Goal: Information Seeking & Learning: Learn about a topic

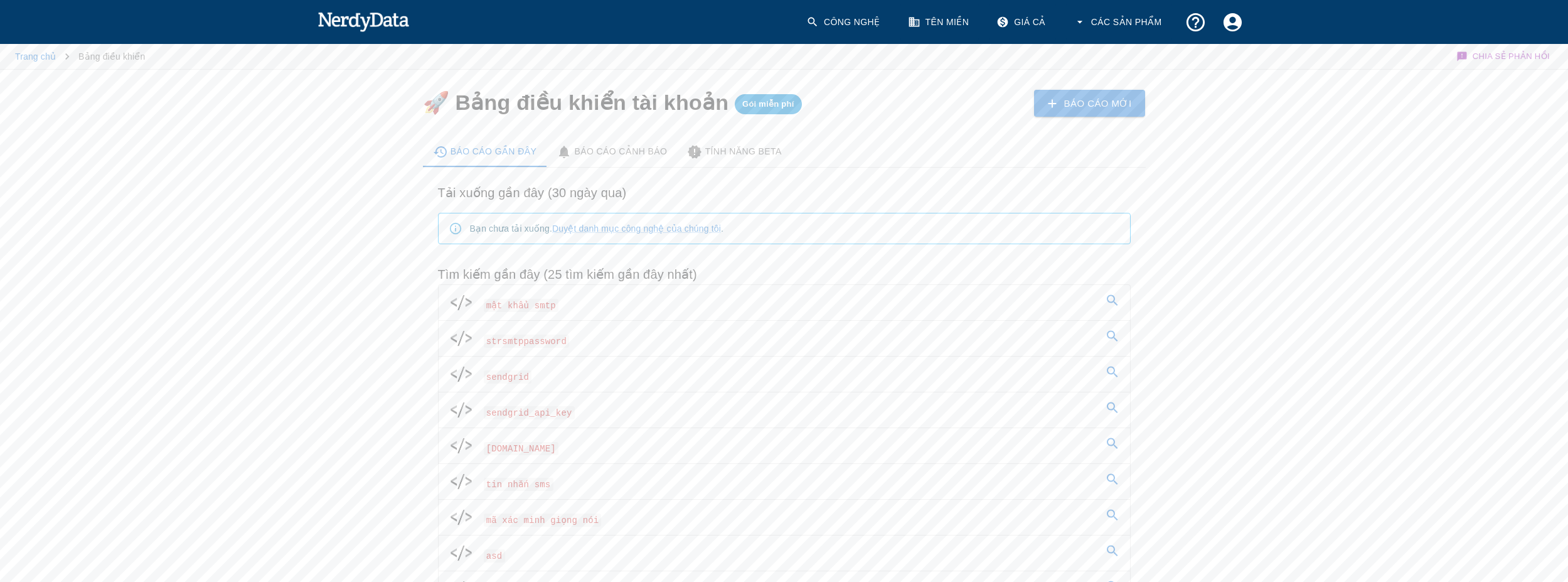
click at [850, 19] on font "Công nghệ" at bounding box center [852, 21] width 56 height 10
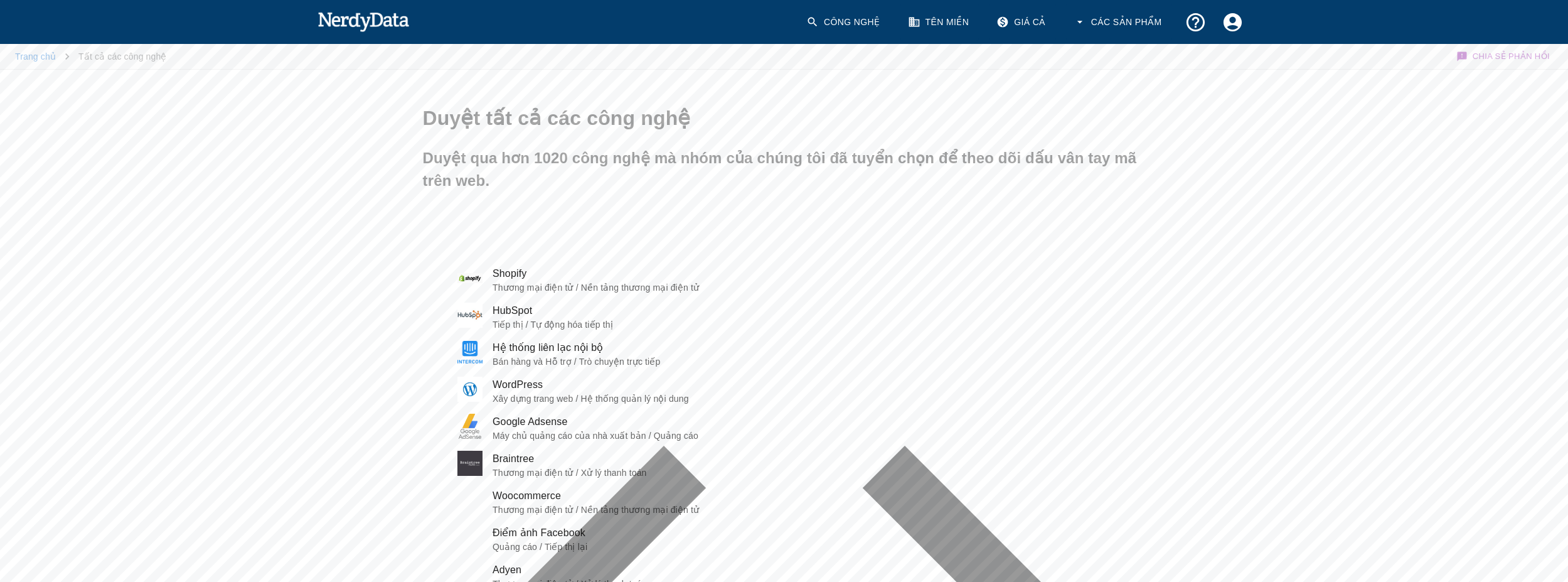
type input "e"
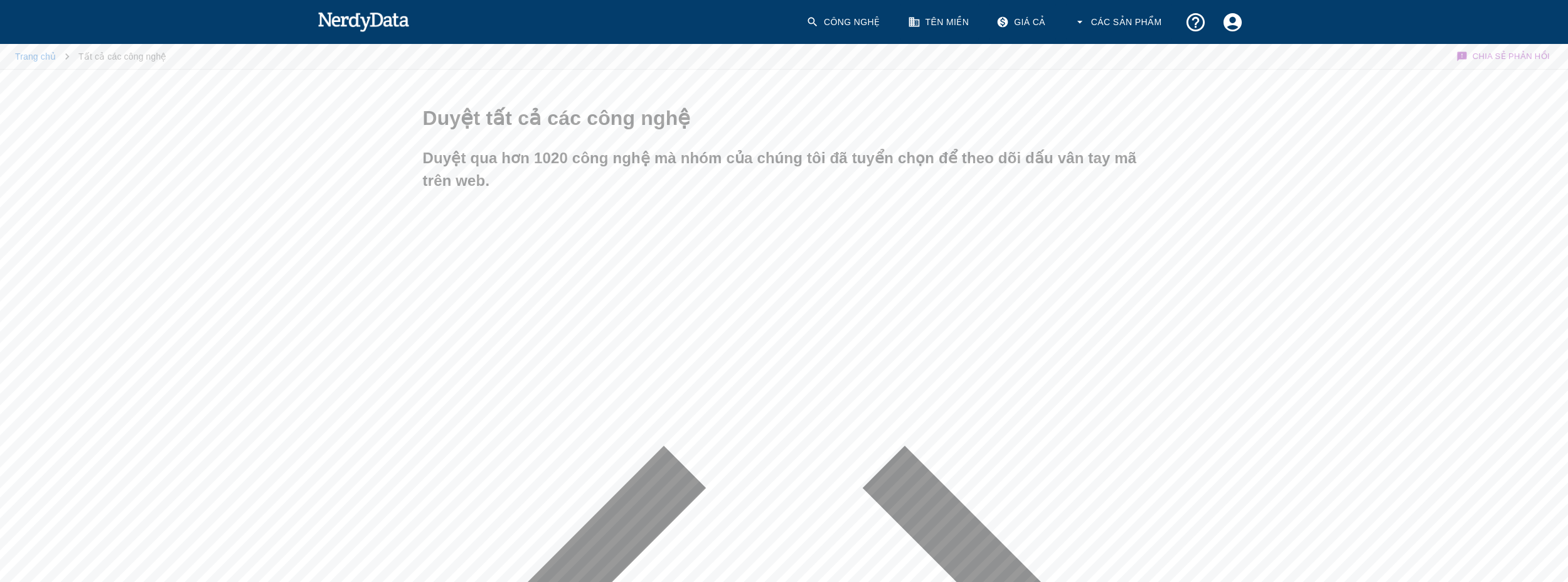
type input "ẽ"
type input "exim"
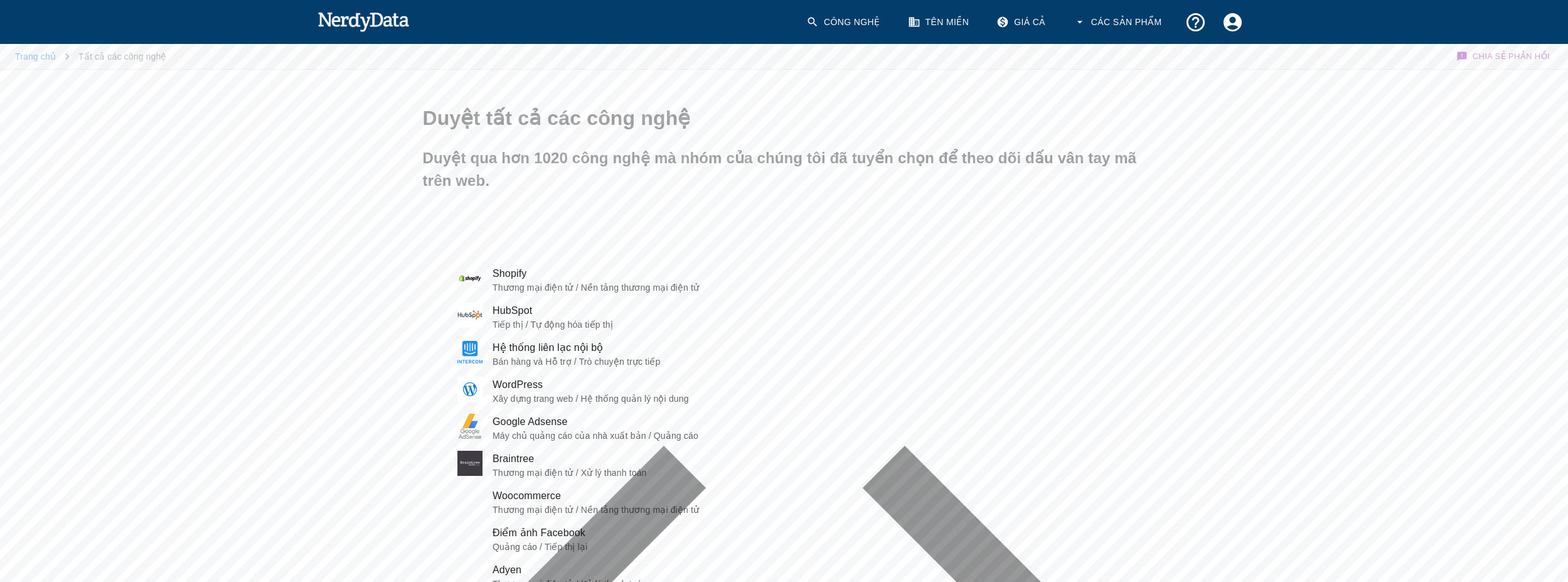
paste input "eximbay"
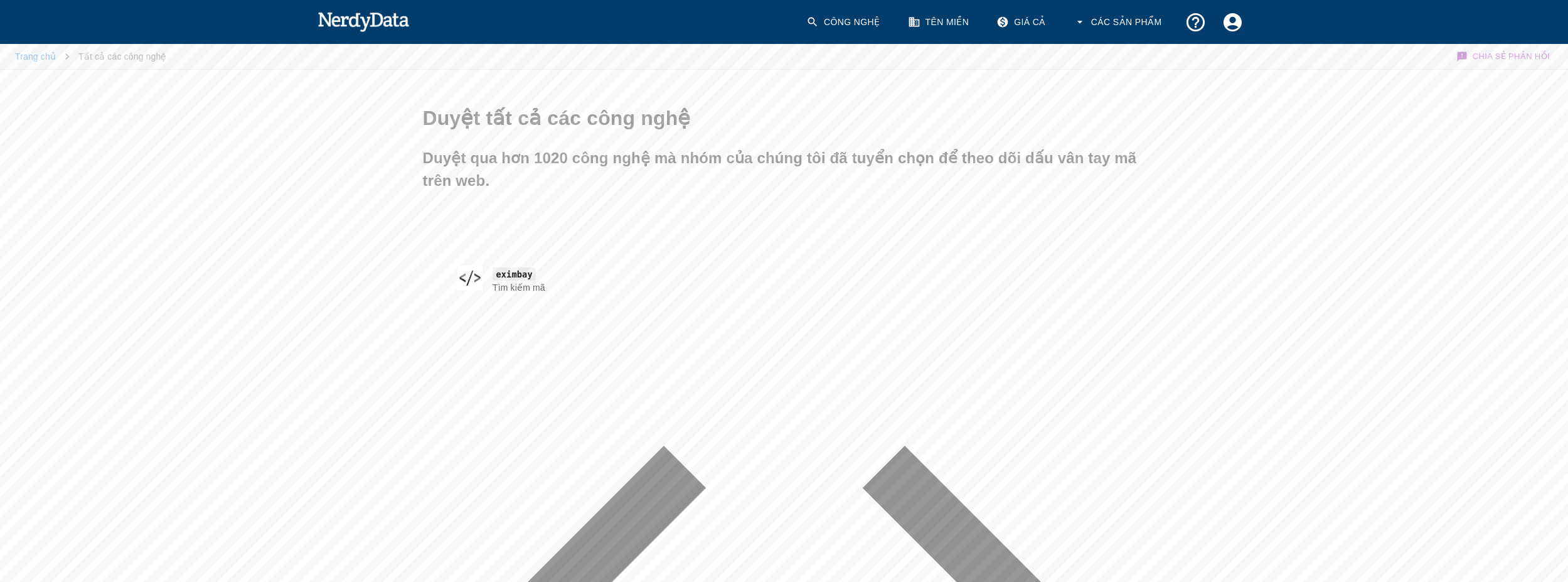
type input "eximbay"
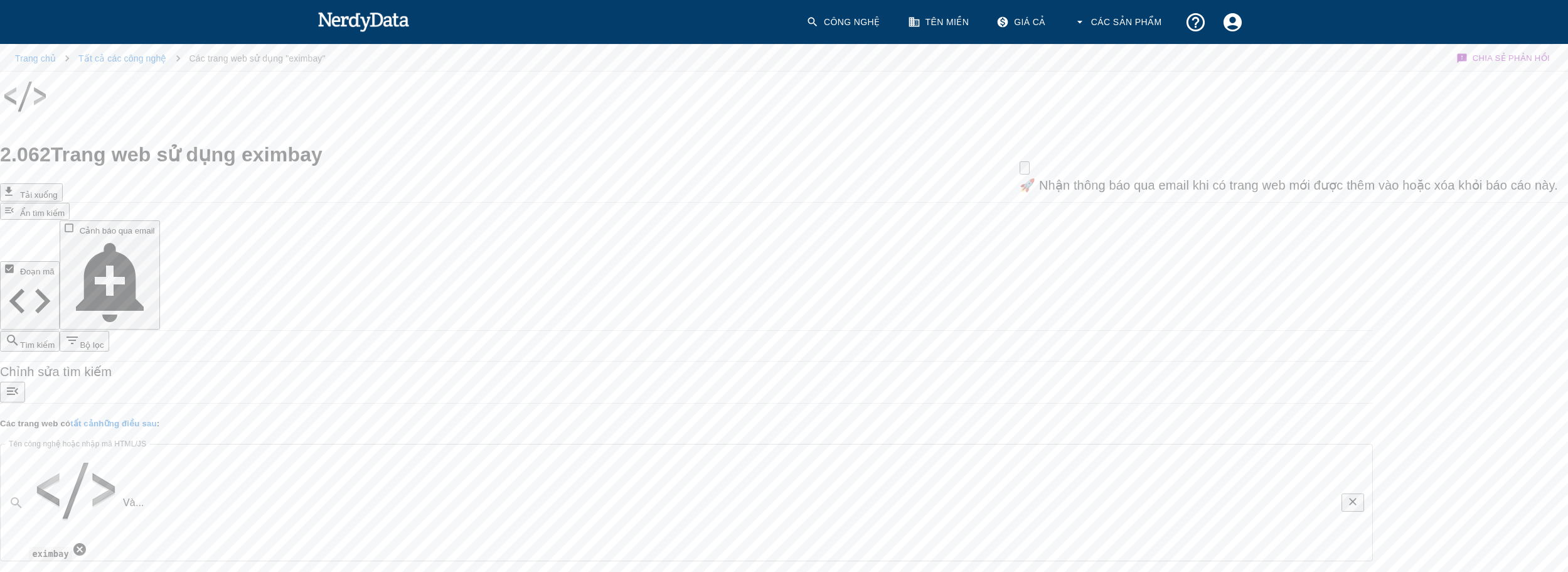
click at [36, 51] on li "Trang chủ" at bounding box center [35, 58] width 40 height 15
click at [852, 19] on font "Công nghệ" at bounding box center [852, 21] width 56 height 10
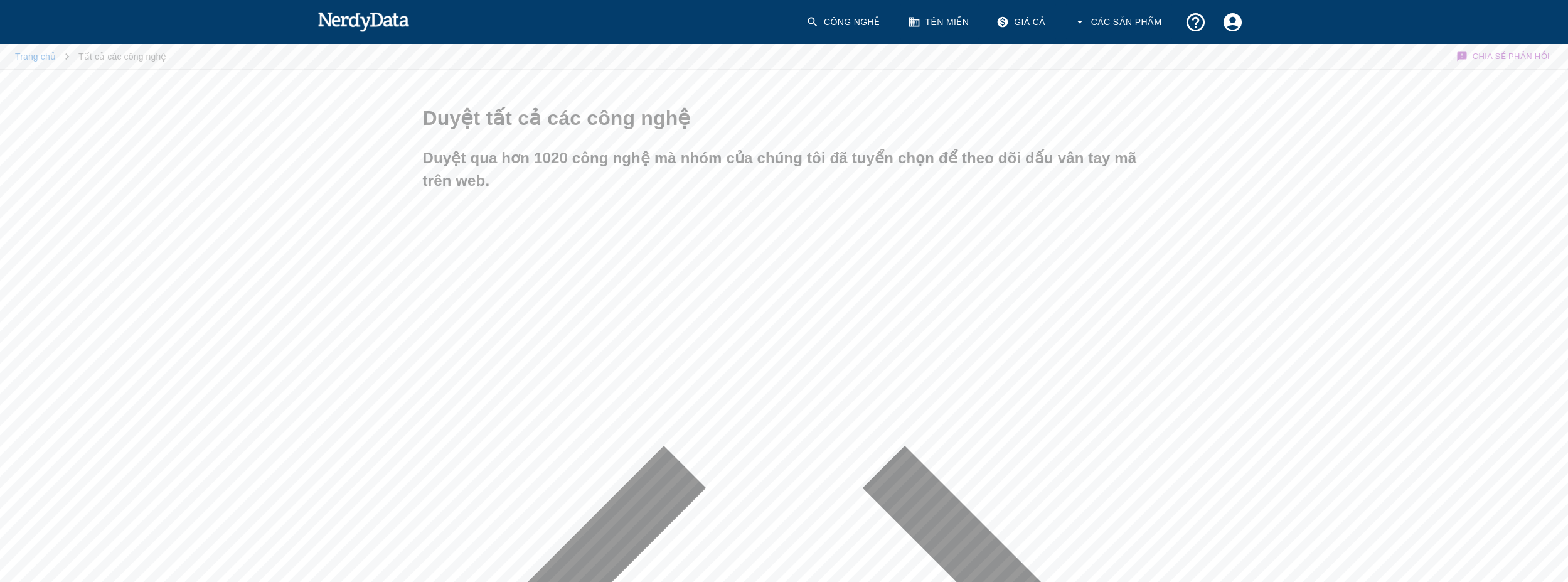
type input "e"
type input "ẽ"
paste input "imbay"
paste input ".com"
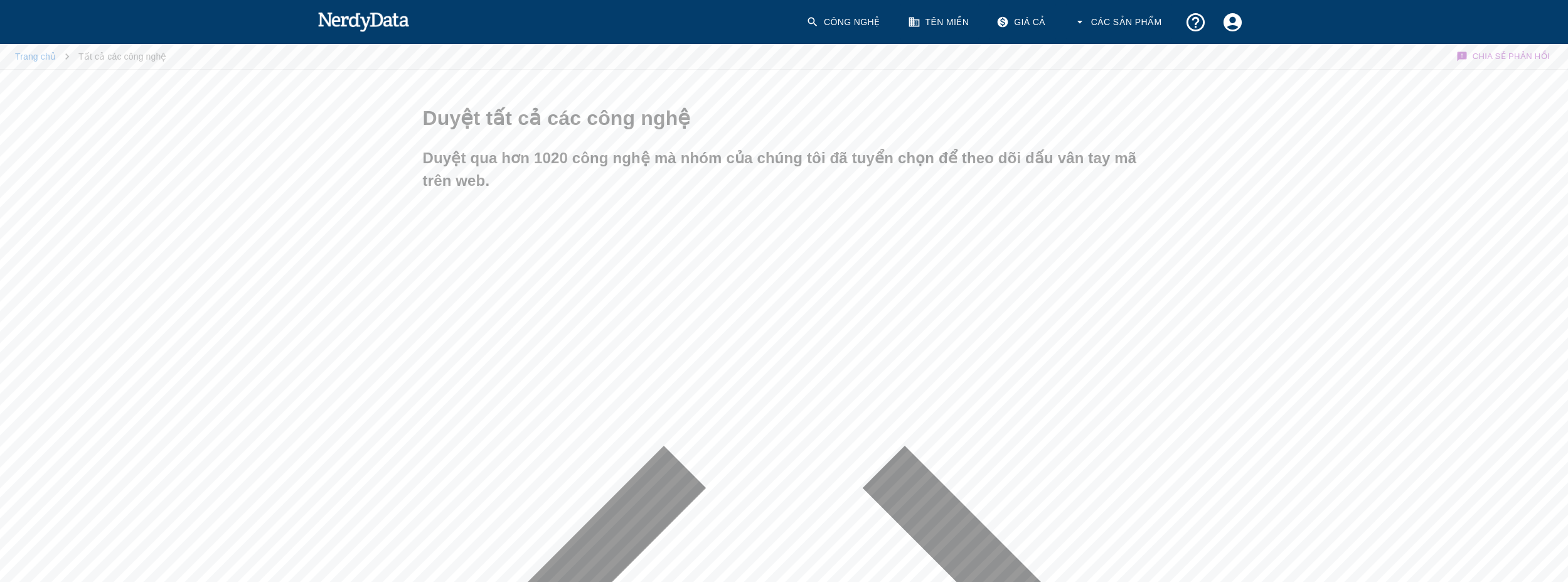
type input "[DOMAIN_NAME]"
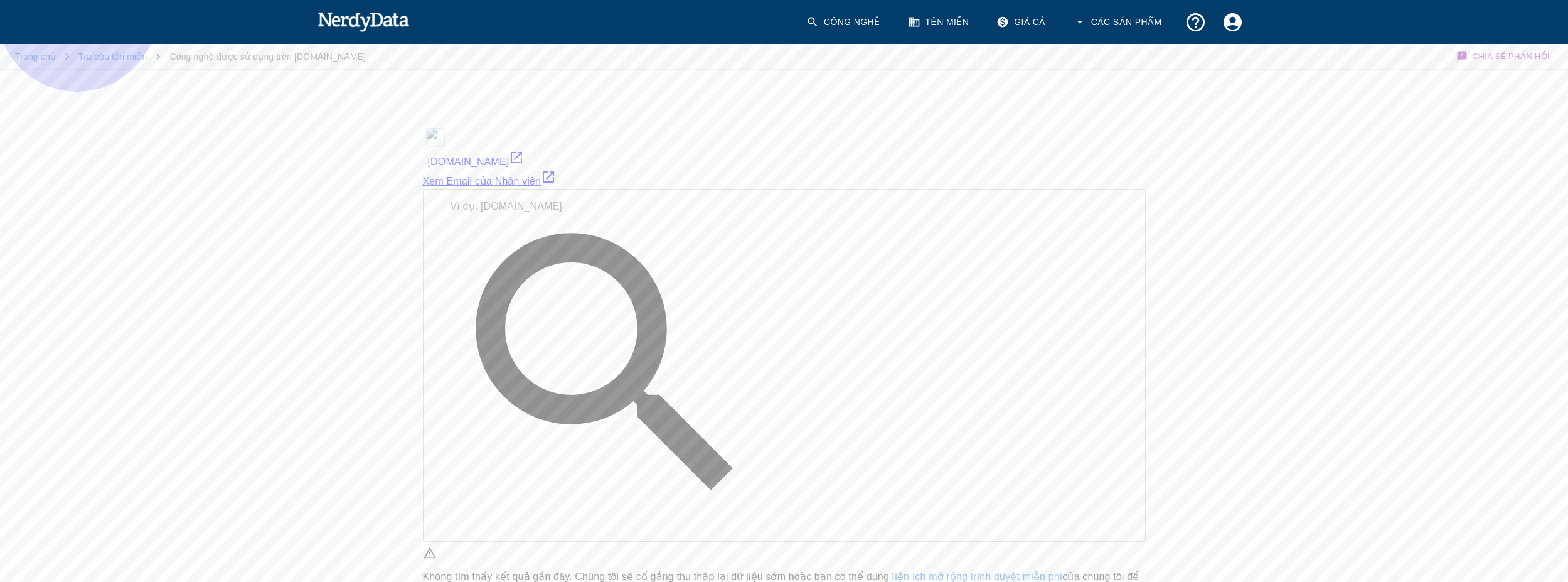
click at [500, 156] on font "[DOMAIN_NAME]" at bounding box center [468, 162] width 82 height 11
click at [840, 17] on font "Công nghệ" at bounding box center [852, 21] width 56 height 10
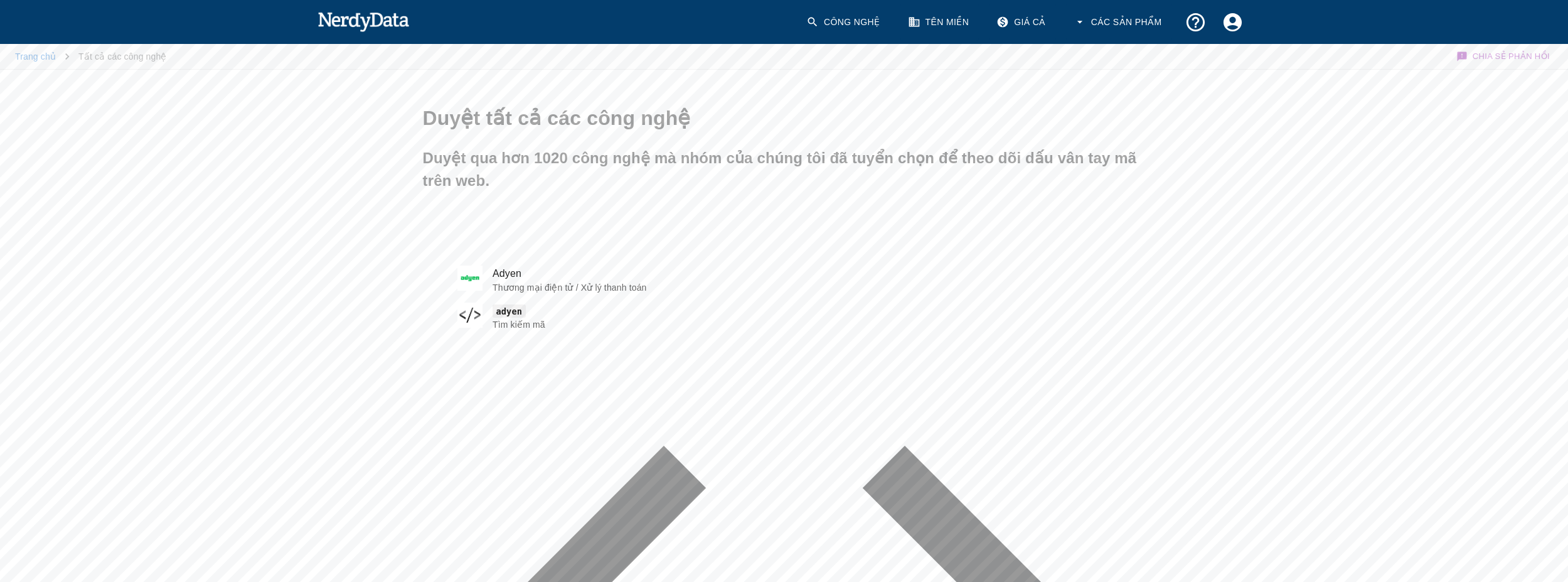
type input "e"
type input "ẽ"
type input "eximbay"
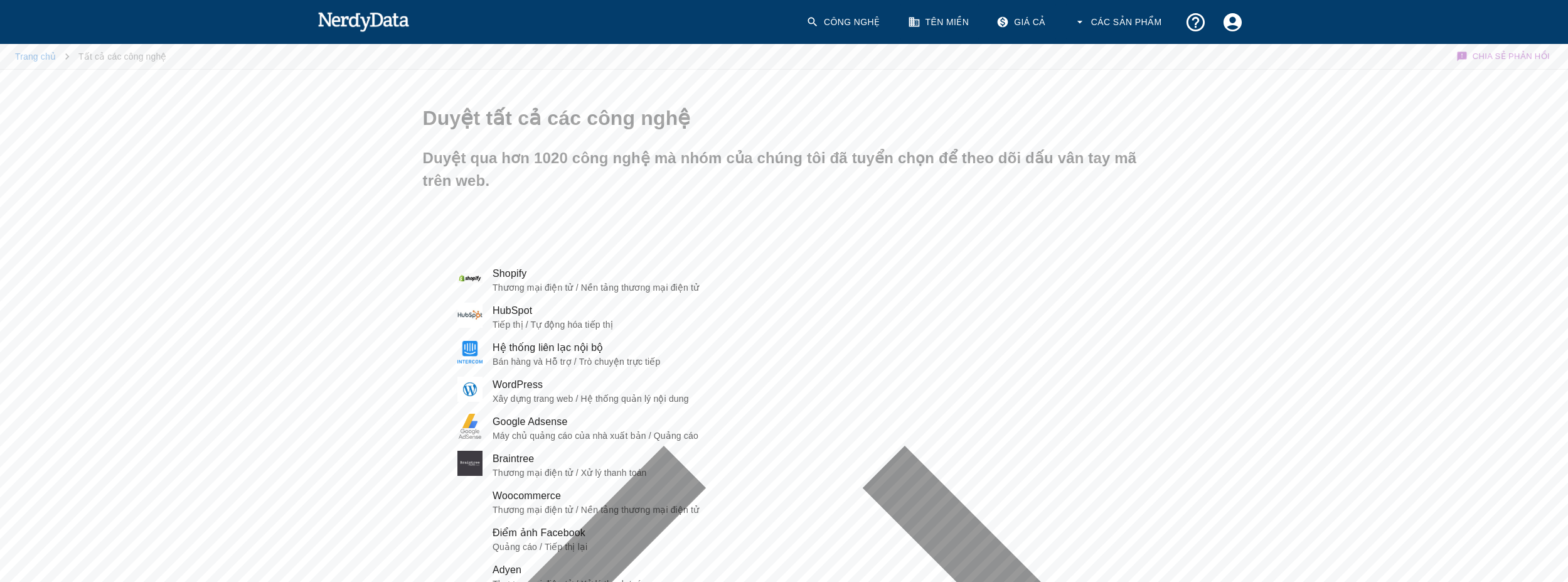
paste input "[DOMAIN_NAME]"
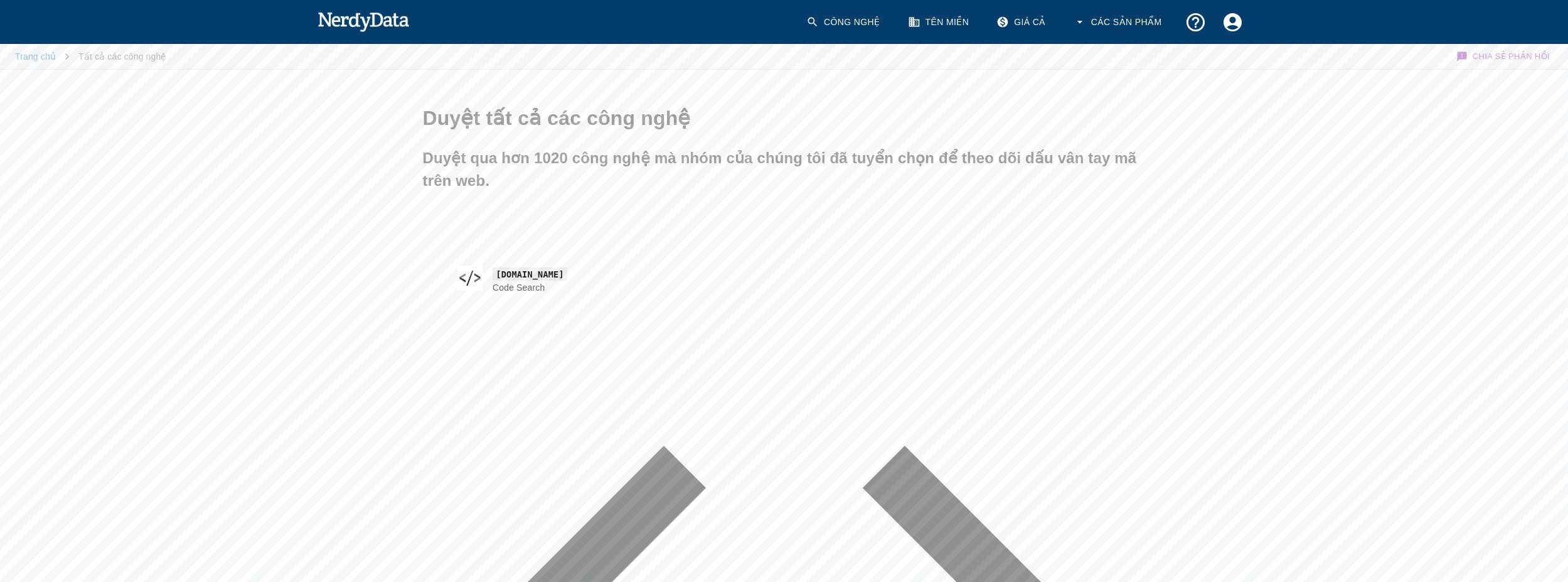
type input "[DOMAIN_NAME]"
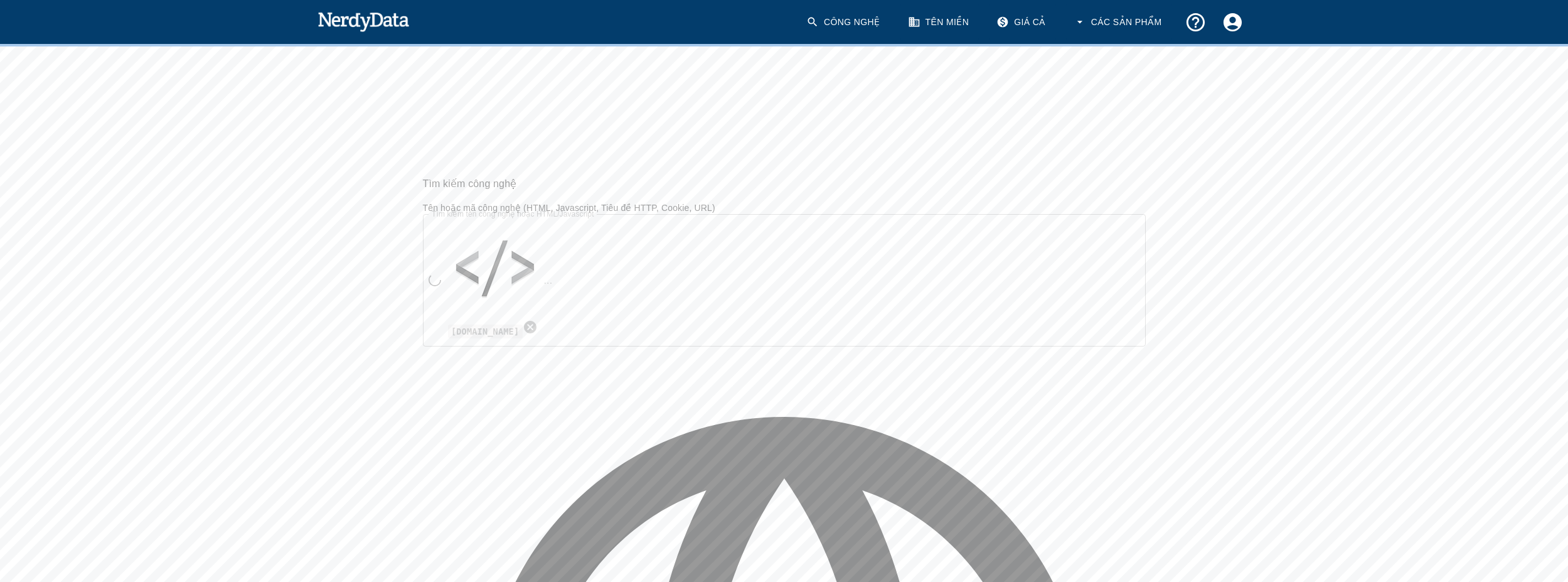
scroll to position [1031, 0]
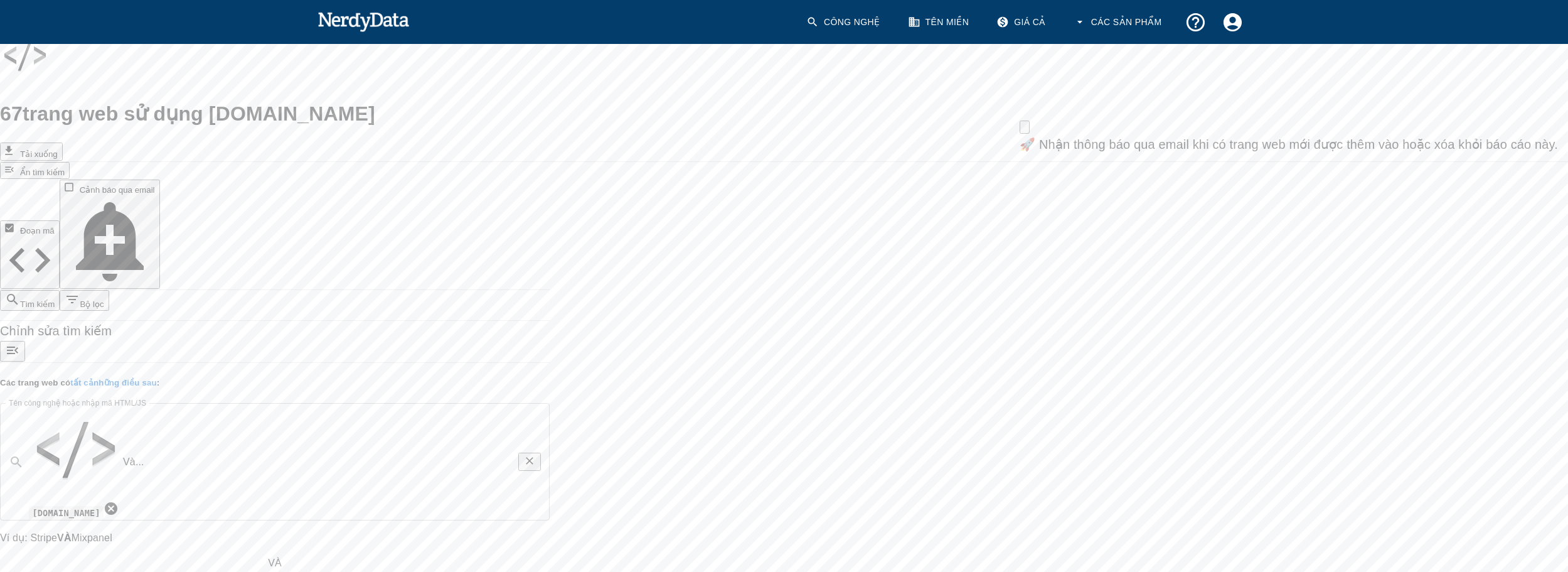
scroll to position [62, 0]
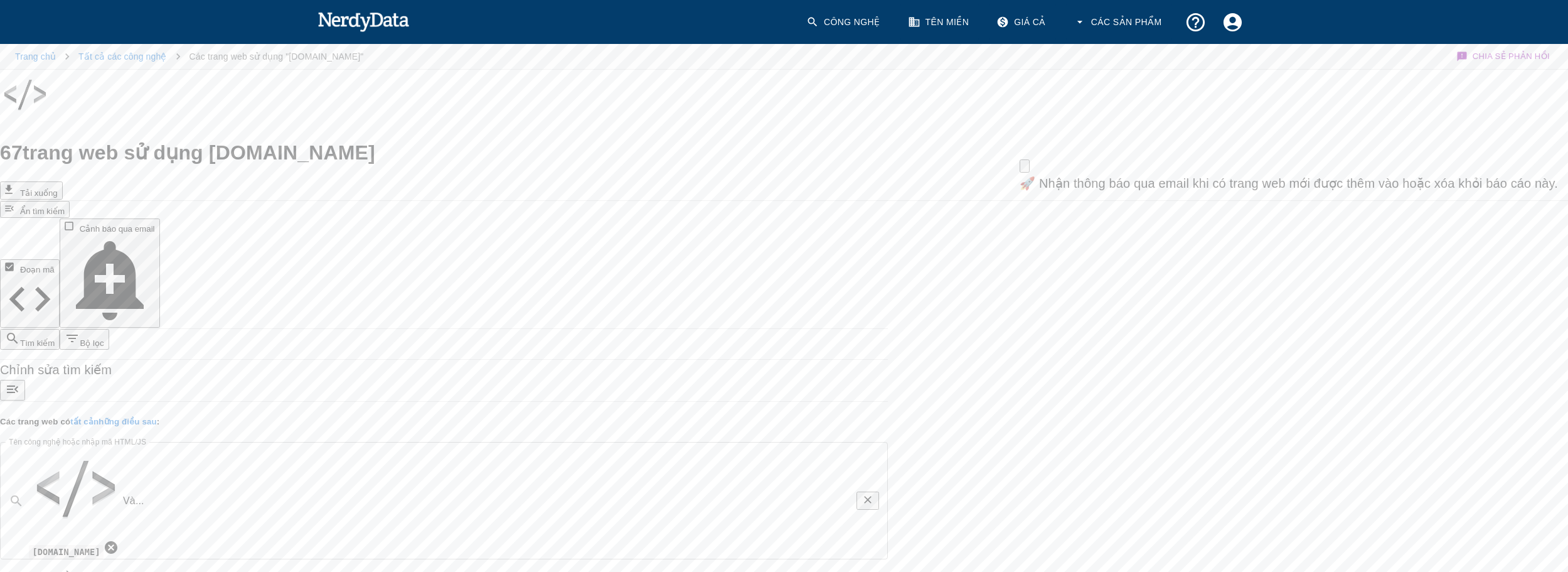
scroll to position [0, 0]
click at [564, 140] on div "67 trang web sử dụng [DOMAIN_NAME]" at bounding box center [784, 155] width 1568 height 30
